Goal: Information Seeking & Learning: Check status

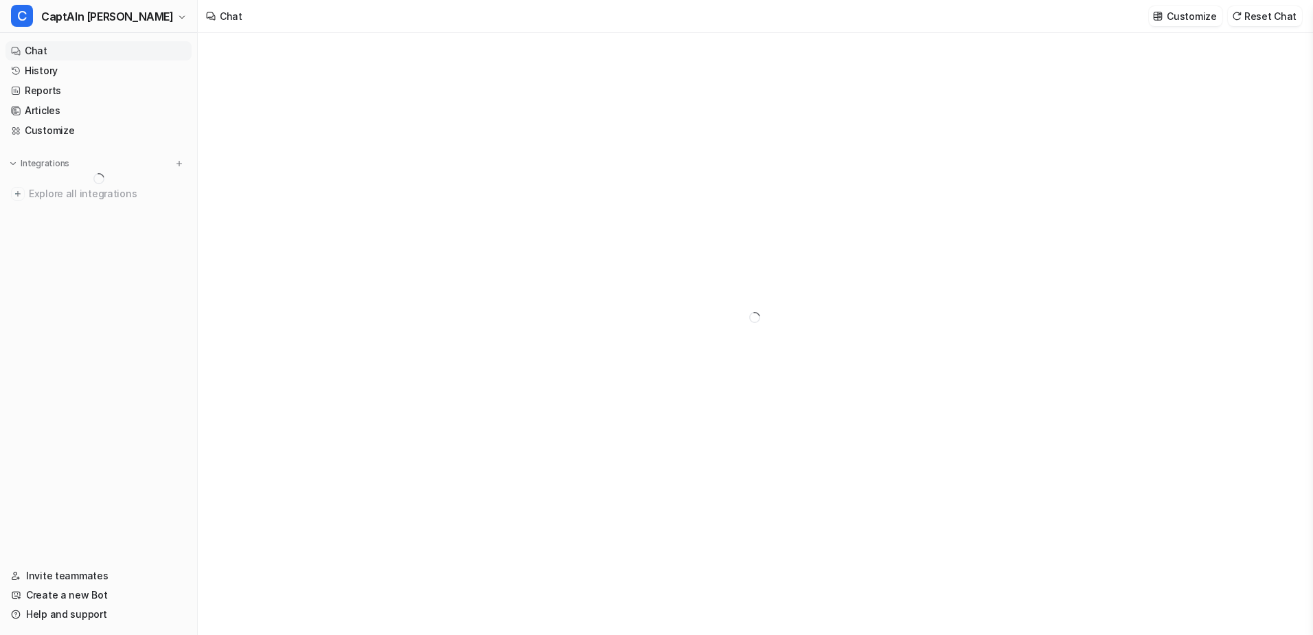
type textarea "**********"
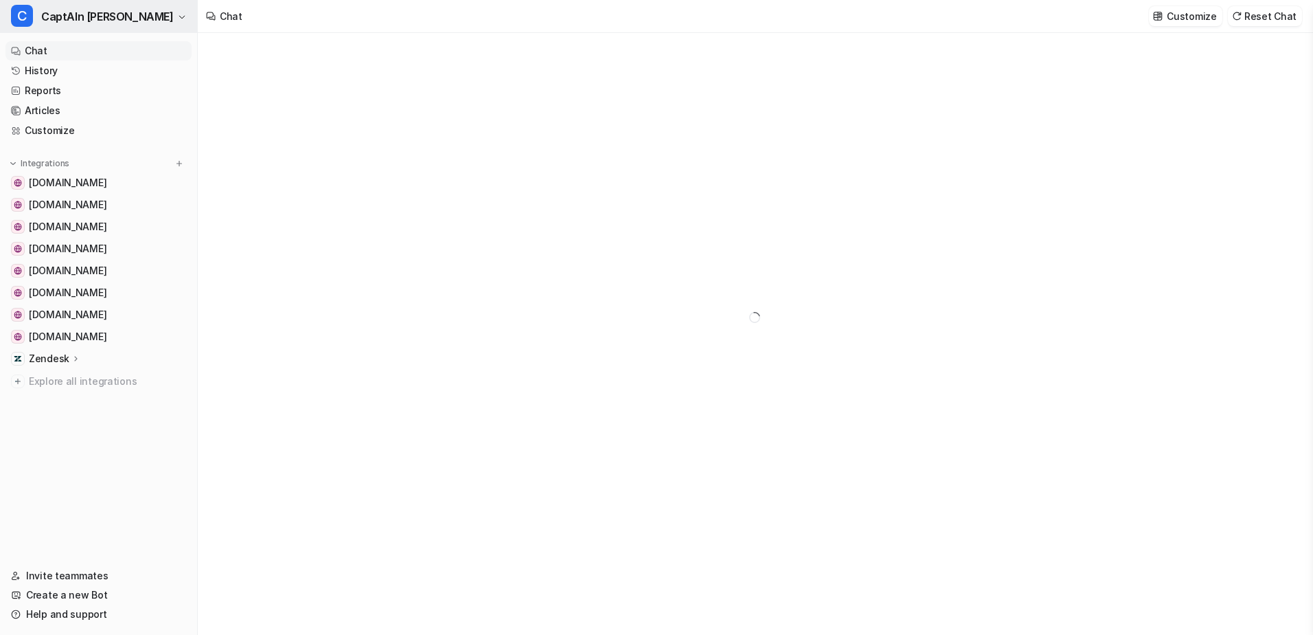
click at [178, 14] on icon "button" at bounding box center [182, 17] width 8 height 8
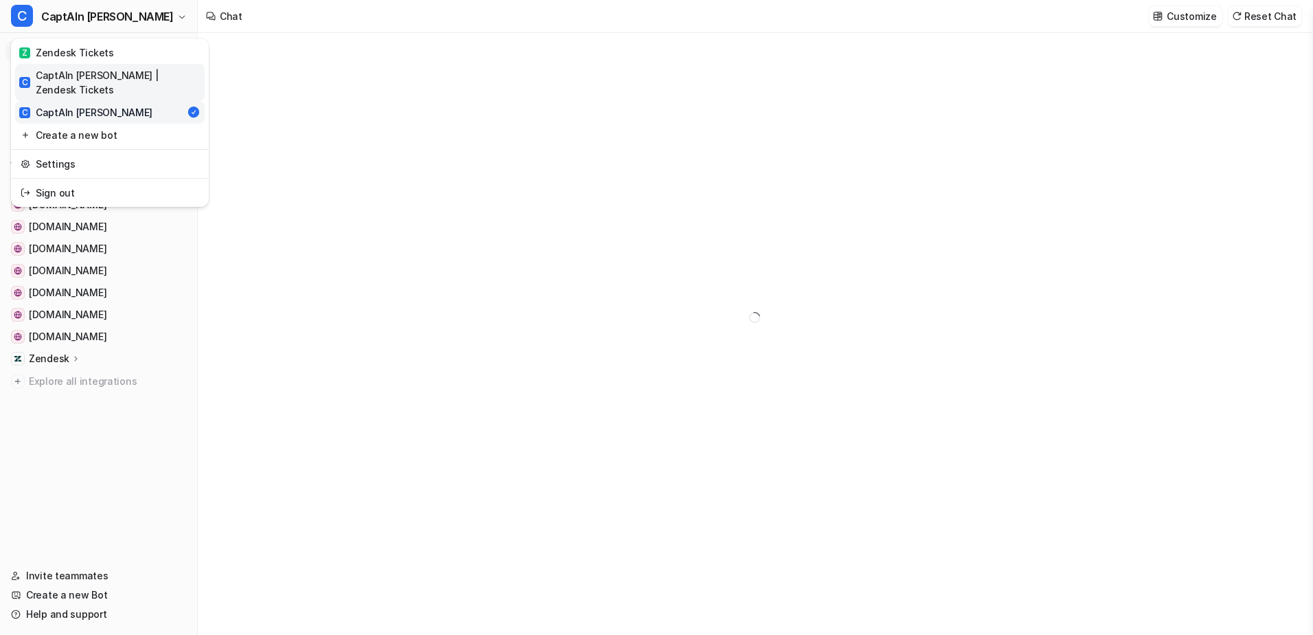
click at [125, 71] on div "C CaptAIn [PERSON_NAME] | Zendesk Tickets" at bounding box center [109, 82] width 181 height 29
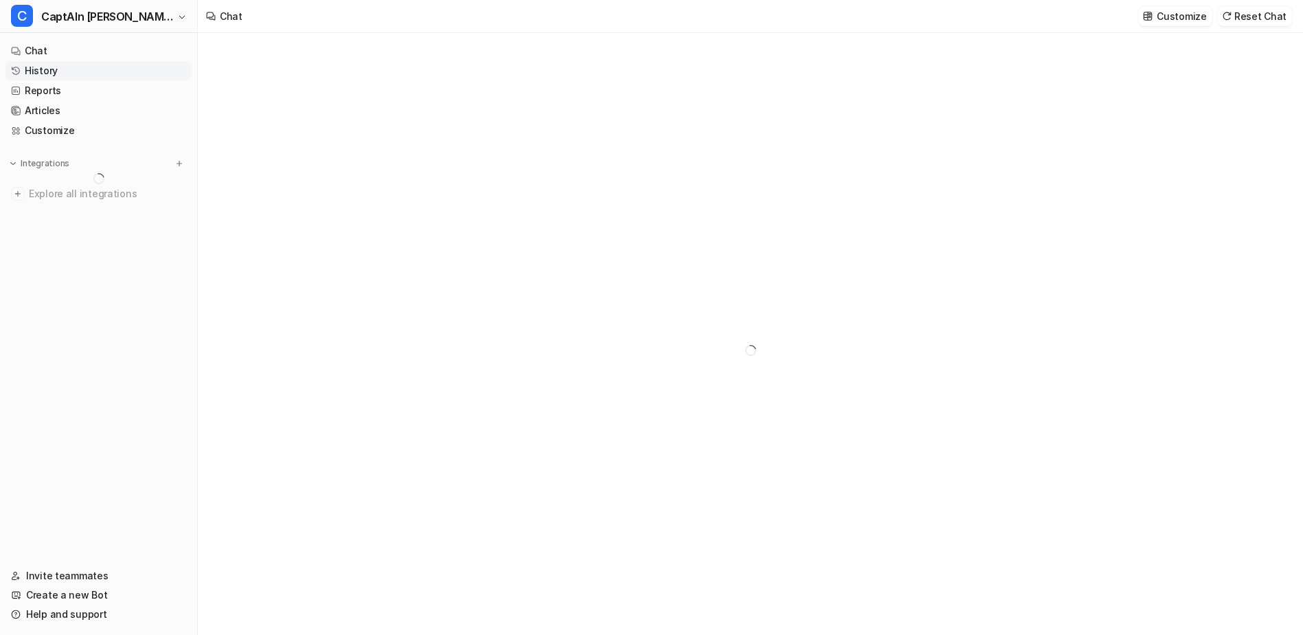
click at [137, 66] on link "History" at bounding box center [98, 70] width 186 height 19
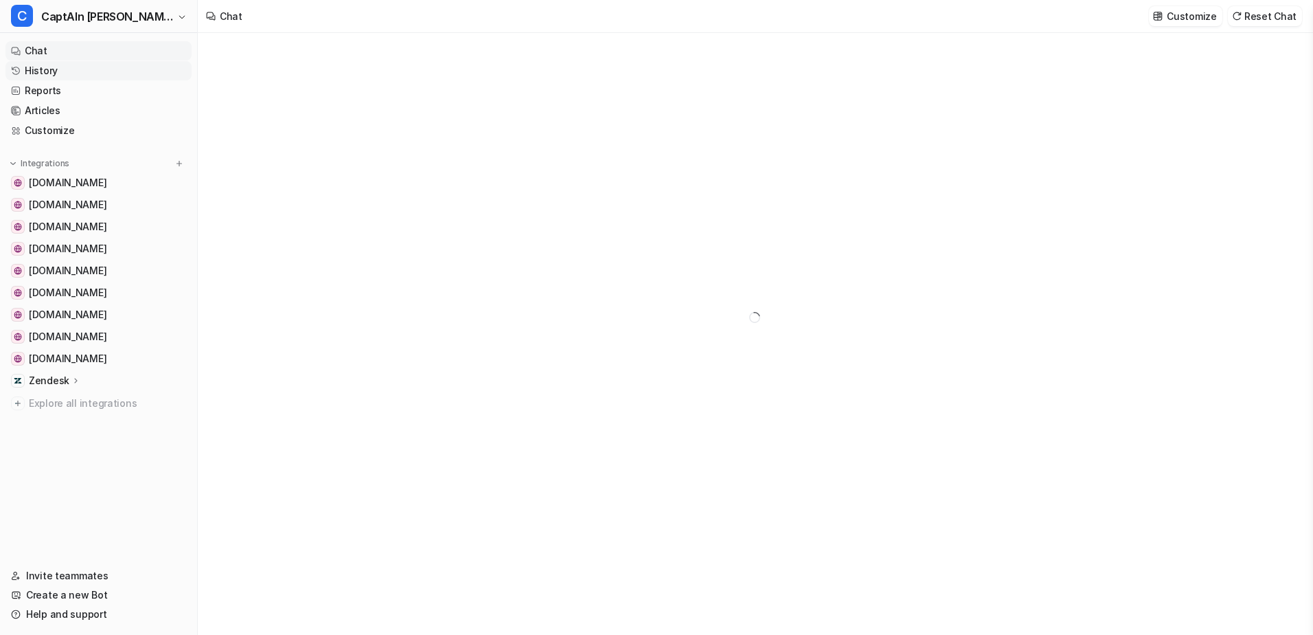
type textarea "**********"
click at [103, 65] on link "History" at bounding box center [98, 70] width 186 height 19
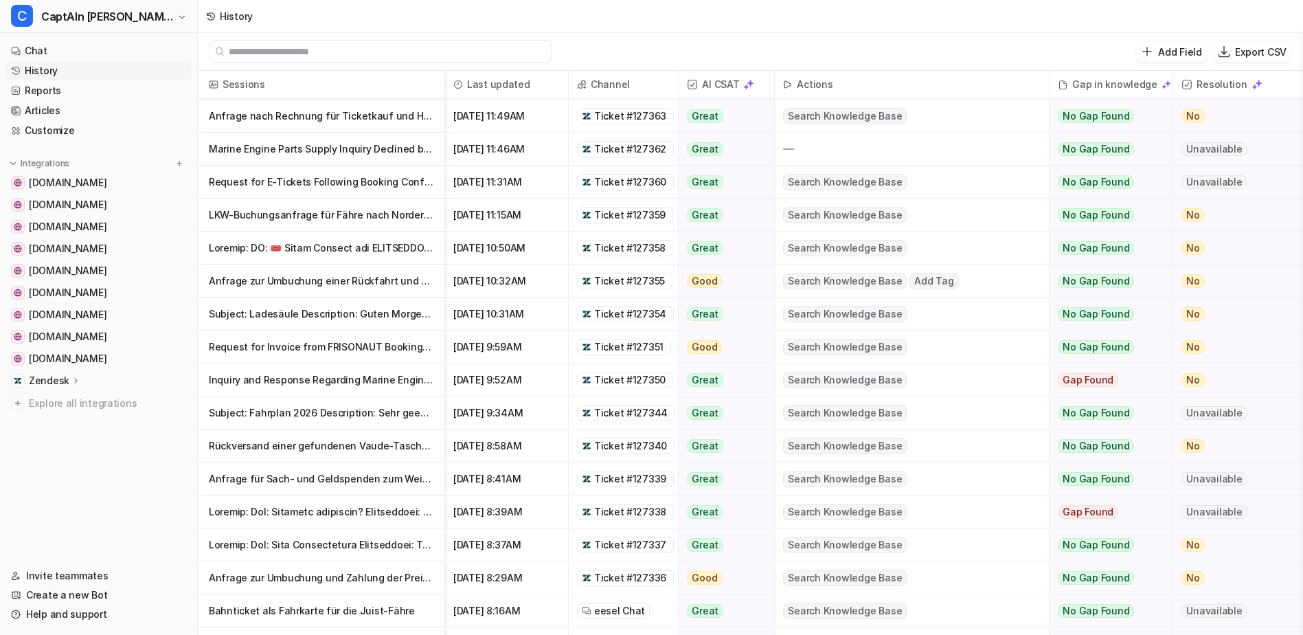
scroll to position [395, 0]
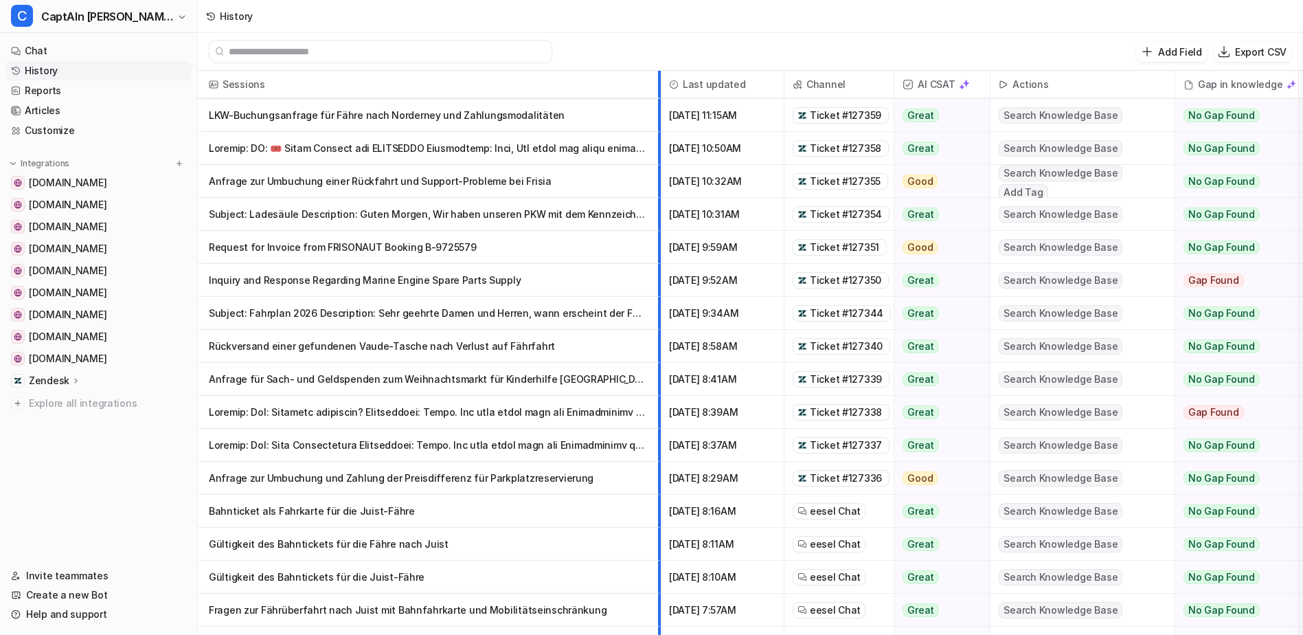
click at [657, 93] on div at bounding box center [654, 84] width 7 height 27
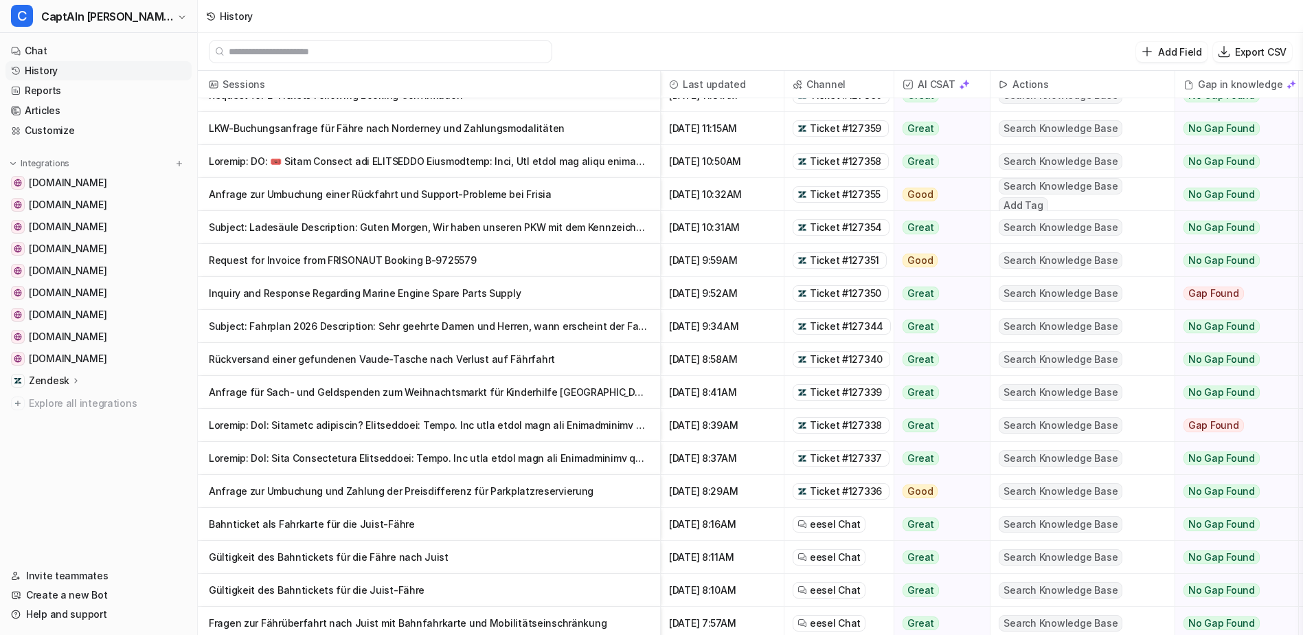
scroll to position [345, 0]
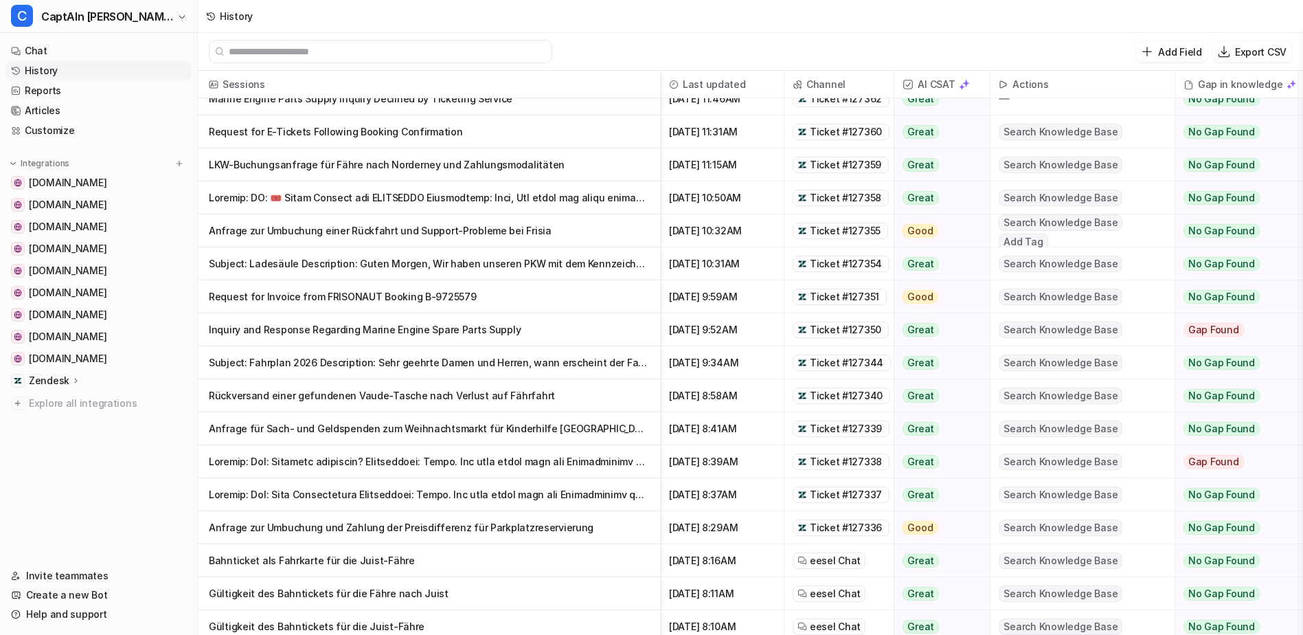
click at [439, 52] on input "text" at bounding box center [387, 52] width 316 height 22
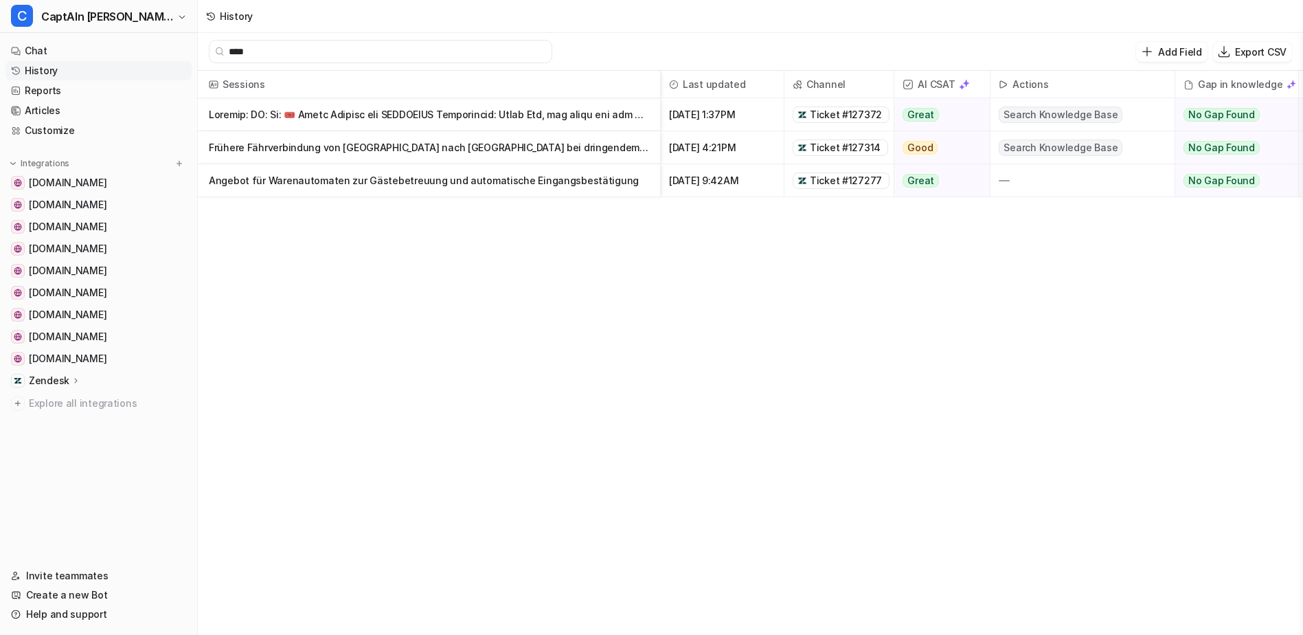
scroll to position [0, 0]
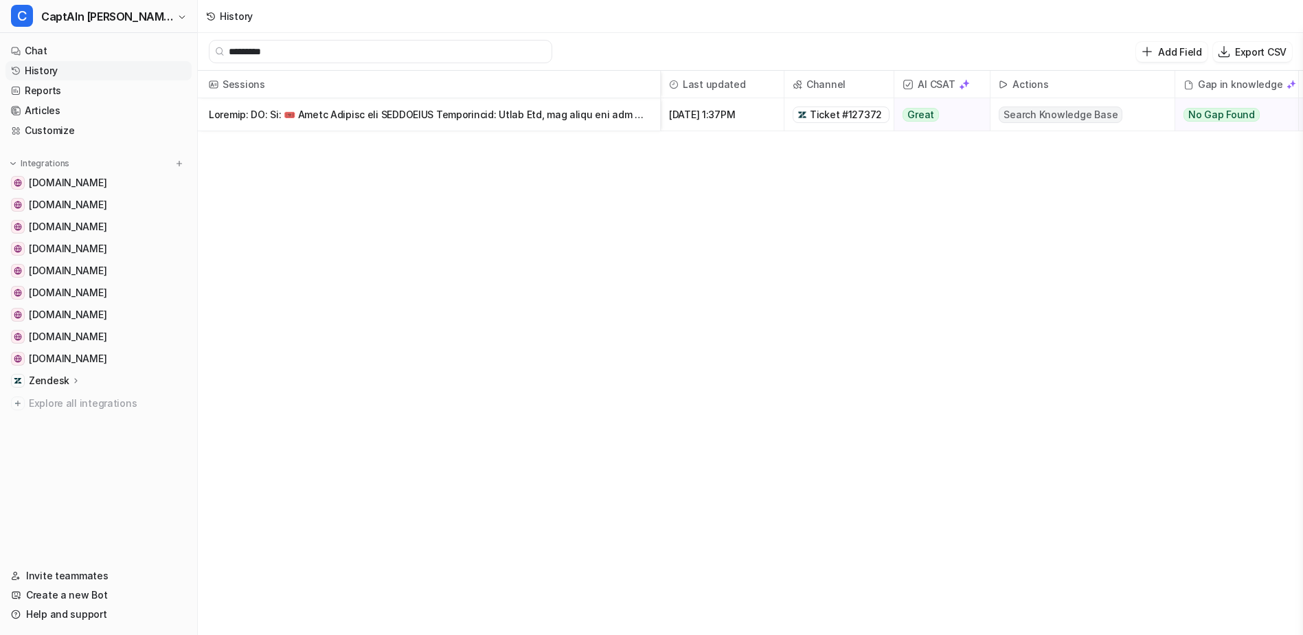
type input "*********"
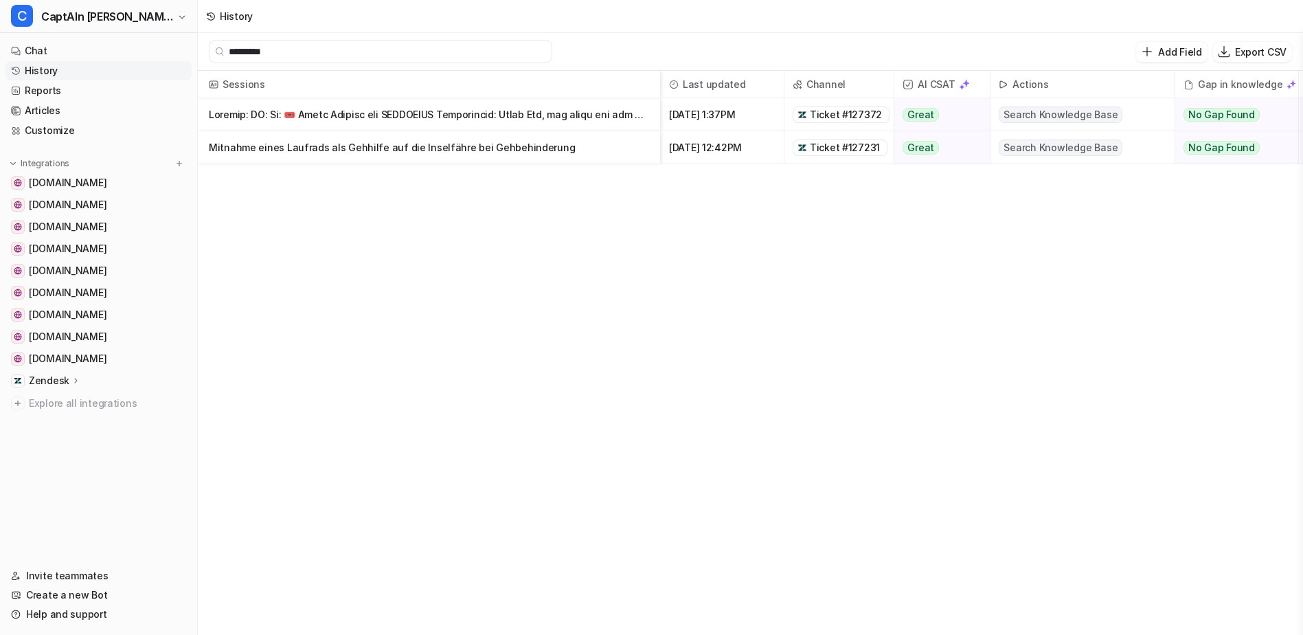
click at [505, 107] on p at bounding box center [429, 114] width 440 height 33
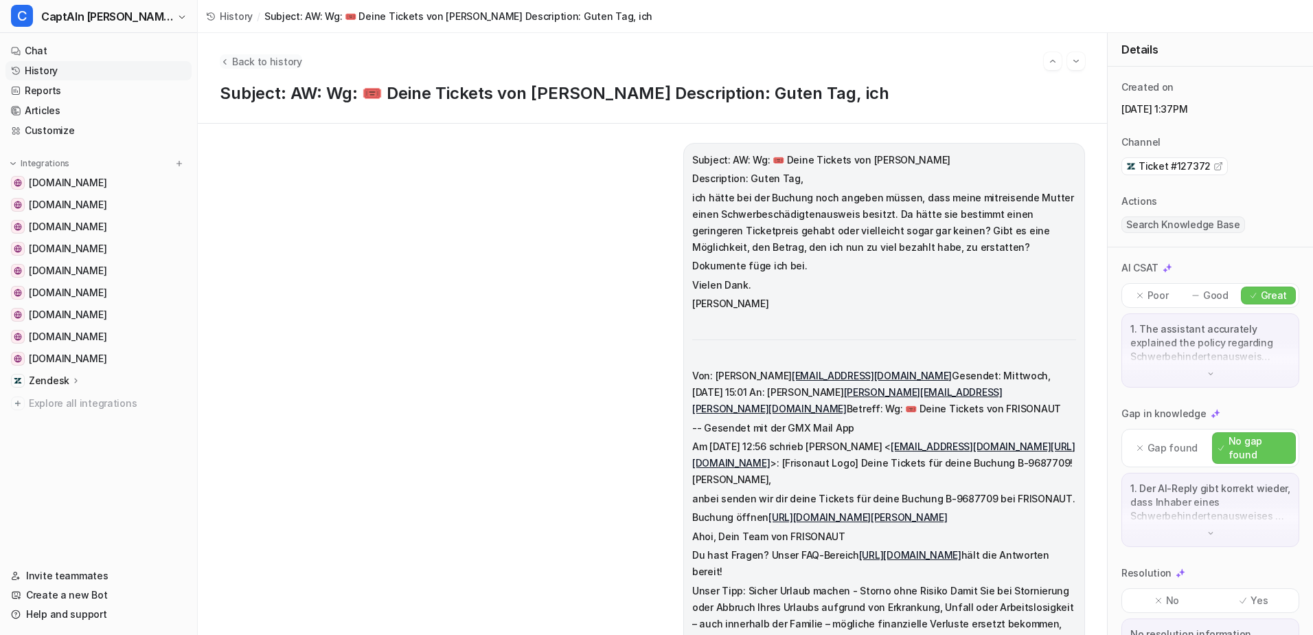
click at [249, 61] on span "Back to history" at bounding box center [267, 61] width 70 height 14
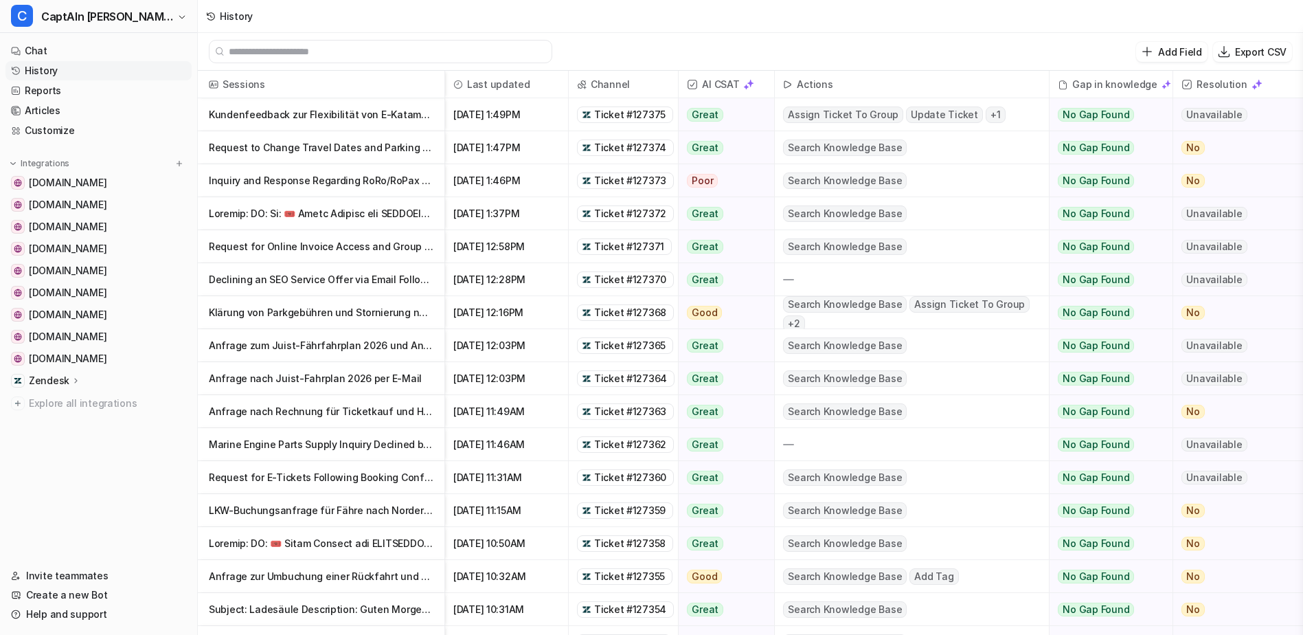
click at [363, 46] on input "text" at bounding box center [387, 52] width 316 height 22
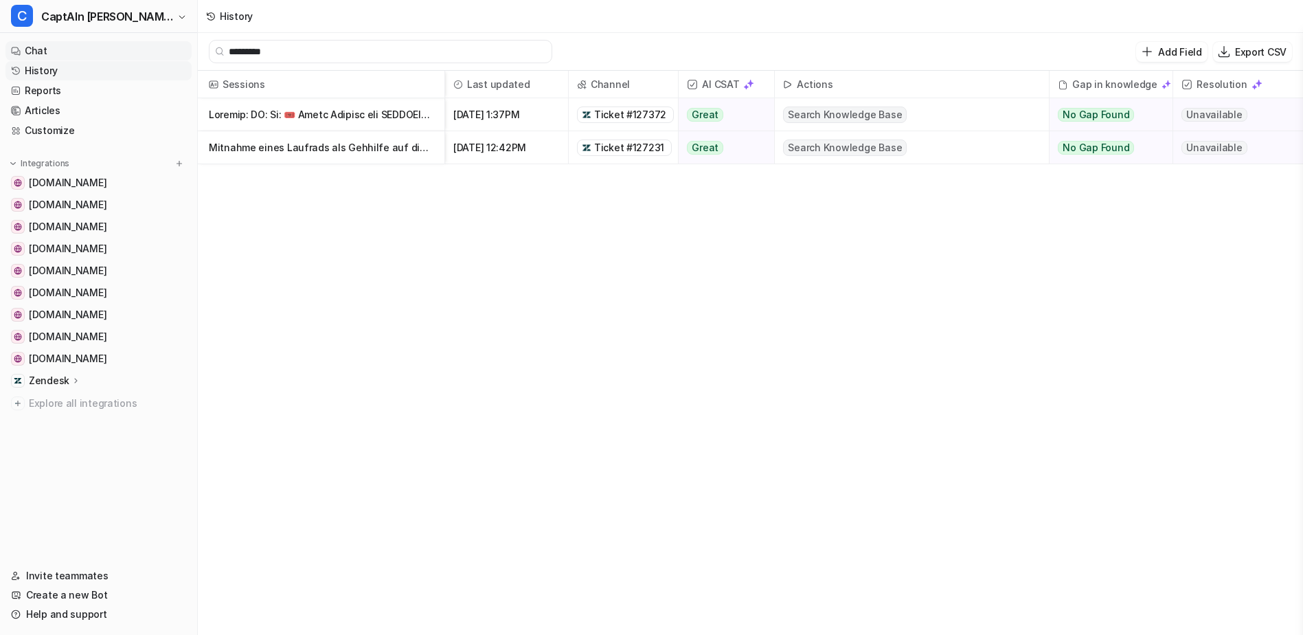
drag, startPoint x: 273, startPoint y: 61, endPoint x: 172, endPoint y: 60, distance: 101.0
click at [167, 61] on div "C CaptAIn [PERSON_NAME] | Zendesk Tickets Chat History Reports Articles Customi…" at bounding box center [651, 317] width 1303 height 635
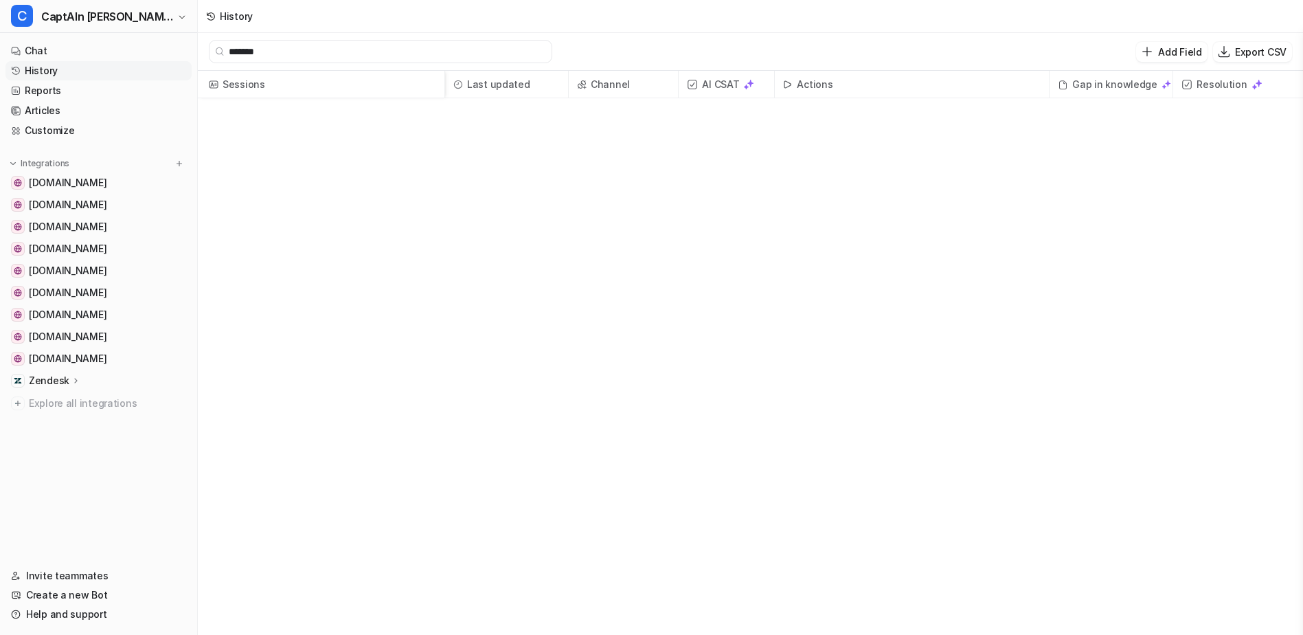
type input "*******"
drag, startPoint x: 275, startPoint y: 49, endPoint x: 174, endPoint y: 51, distance: 101.6
click at [174, 51] on div "C CaptAIn [PERSON_NAME] | Zendesk Tickets Chat History Reports Articles Customi…" at bounding box center [651, 317] width 1303 height 635
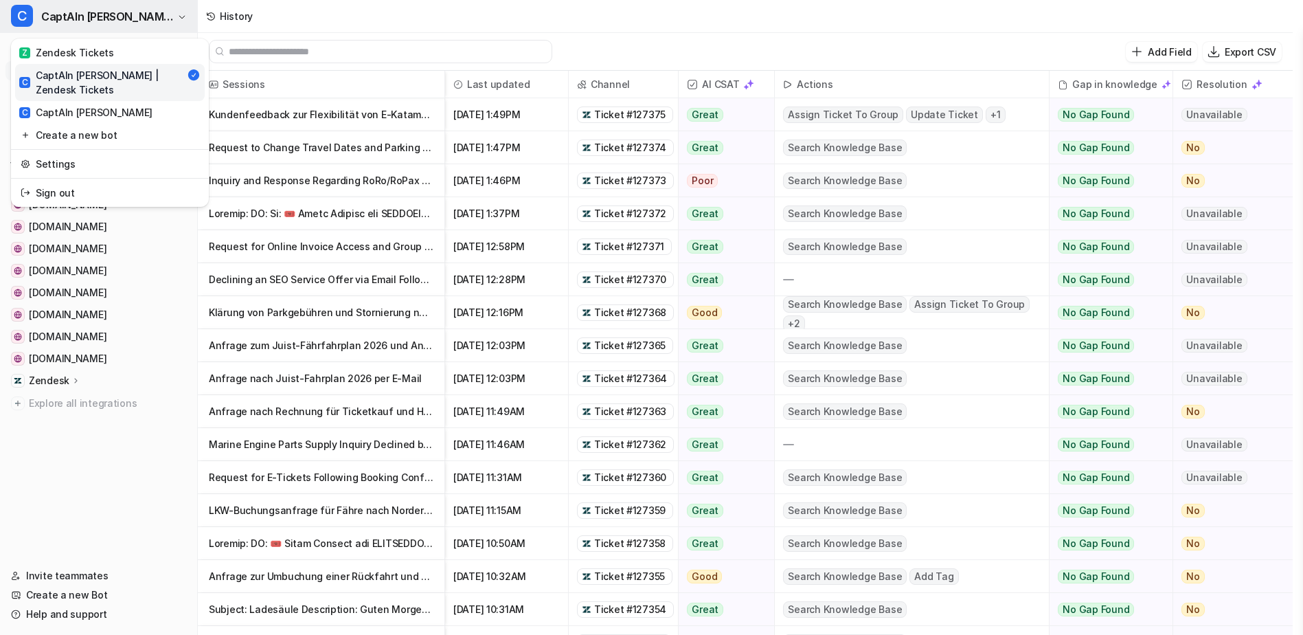
click at [151, 22] on span "CaptAIn [PERSON_NAME] | Zendesk Tickets" at bounding box center [107, 16] width 133 height 19
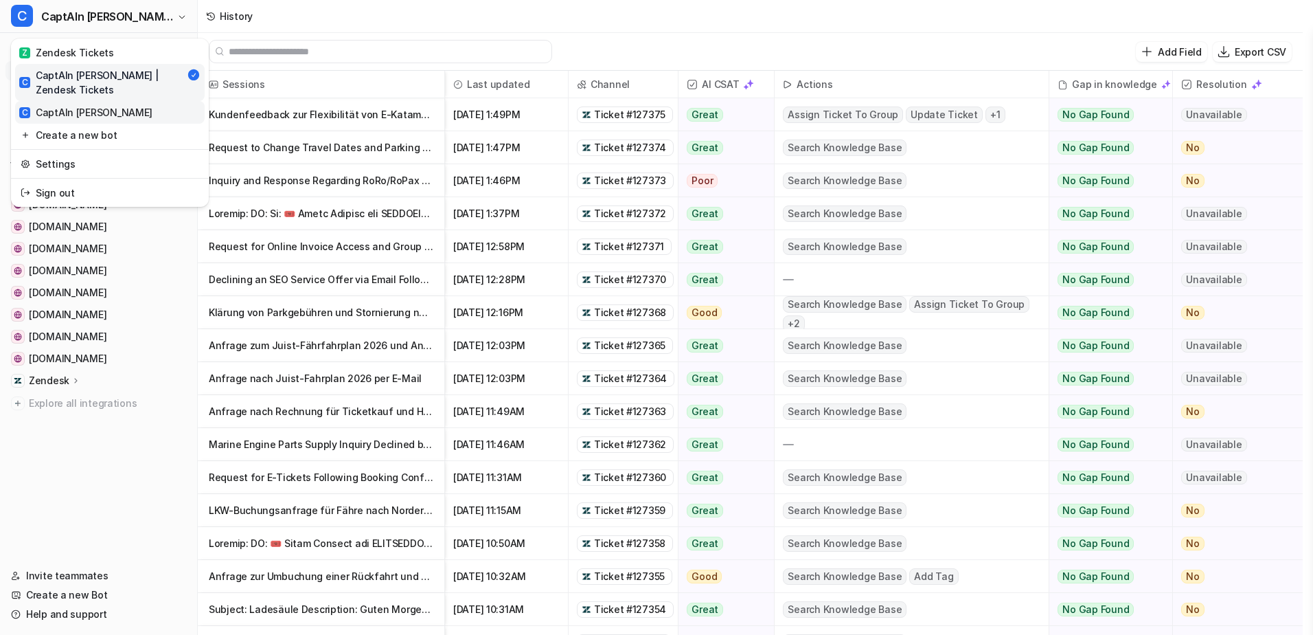
click at [127, 101] on link "C CaptAIn [PERSON_NAME]" at bounding box center [110, 112] width 190 height 23
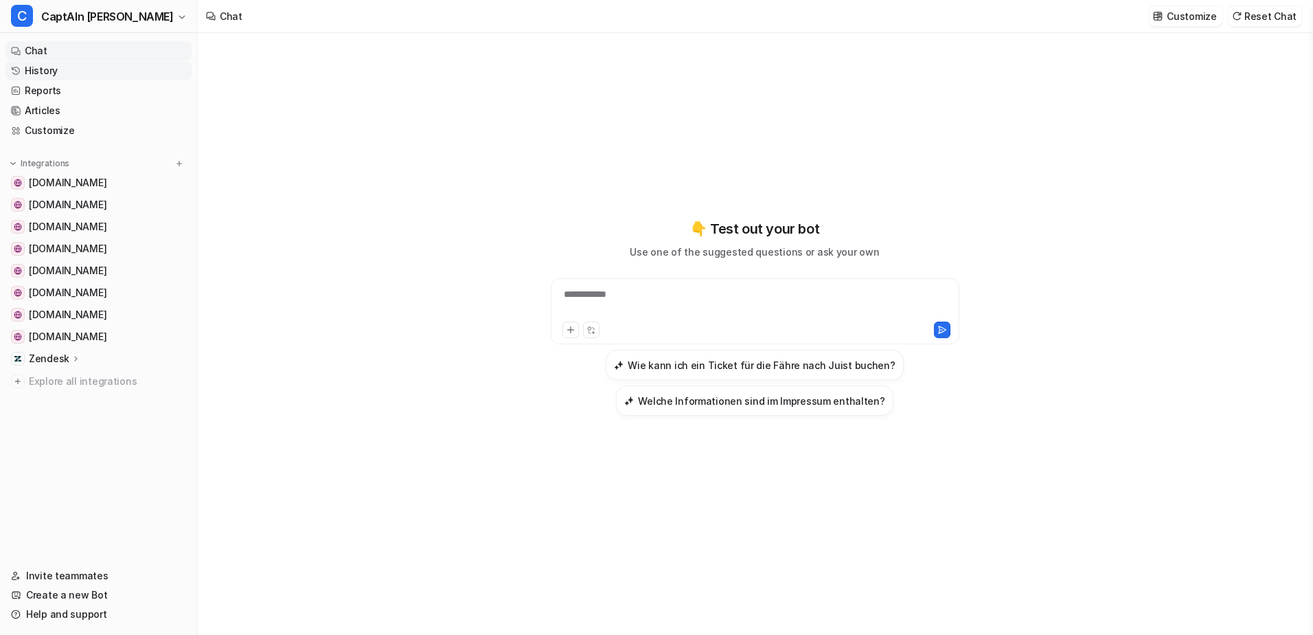
click at [104, 73] on link "History" at bounding box center [98, 70] width 186 height 19
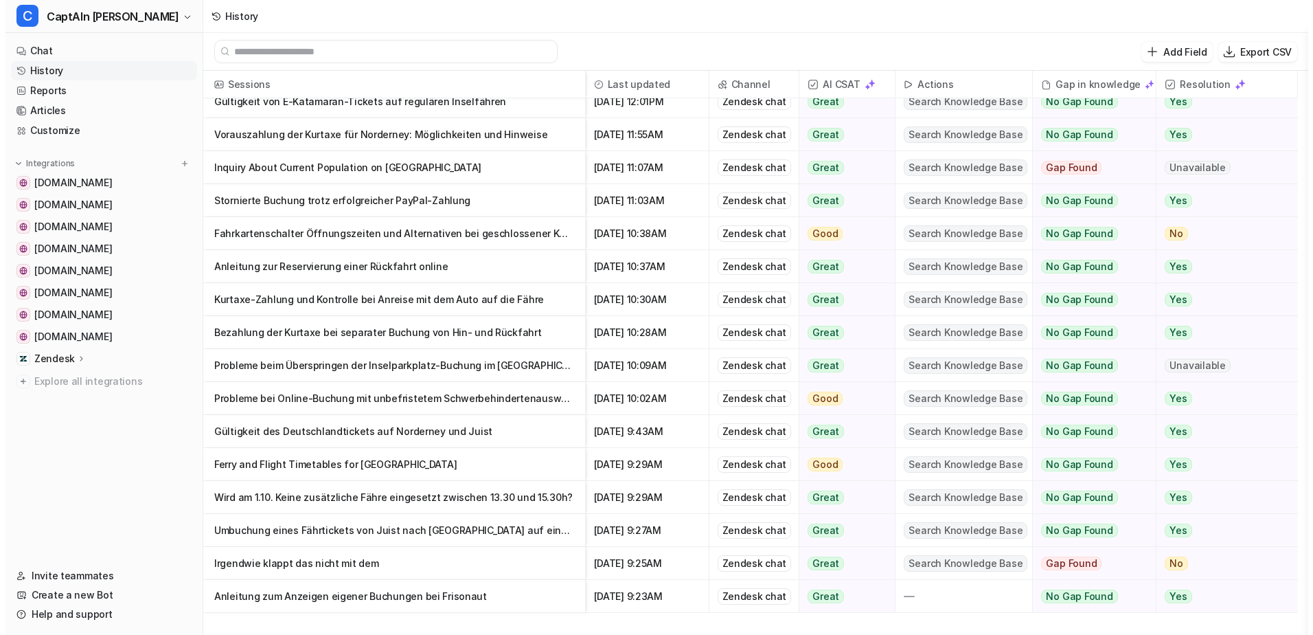
scroll to position [275, 0]
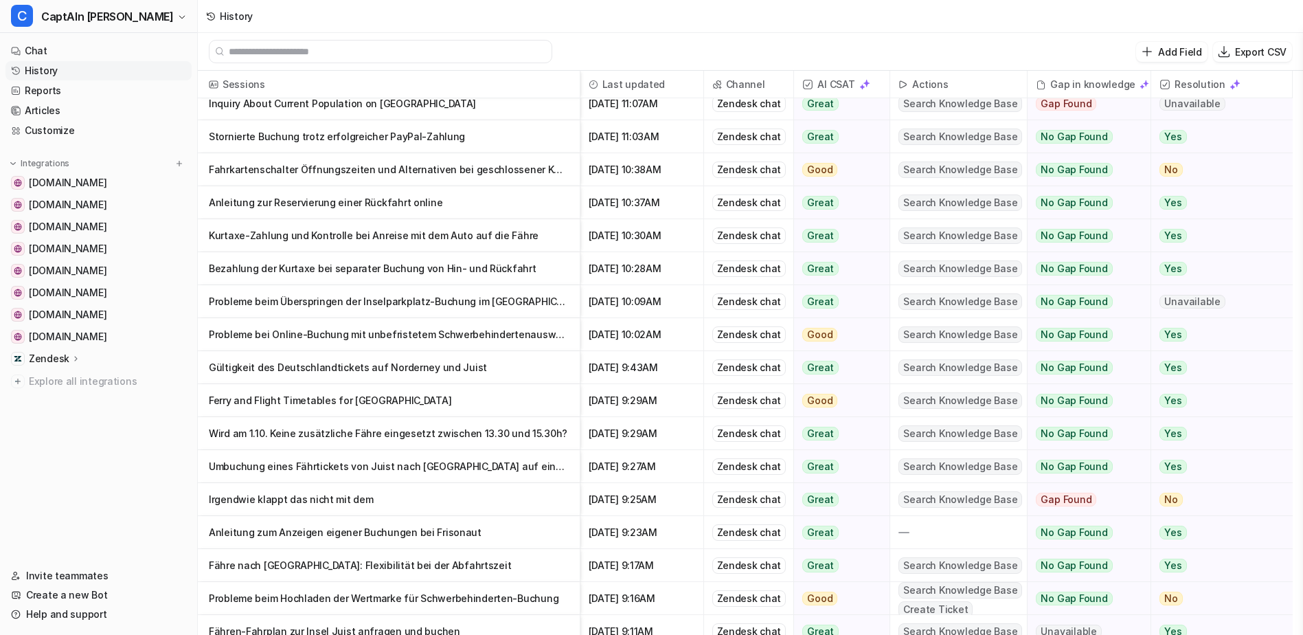
click at [440, 595] on p "Probleme beim Hochladen der Wertmarke für Schwerbehinderten-Buchung" at bounding box center [389, 598] width 360 height 33
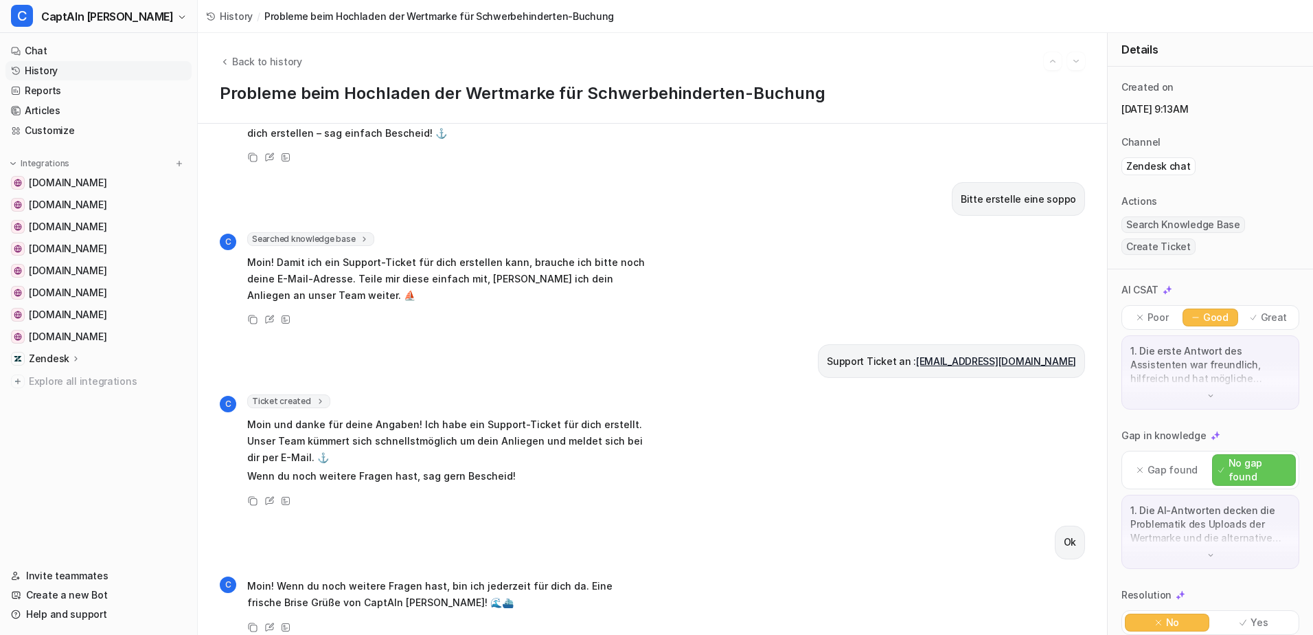
scroll to position [337, 0]
